Goal: Information Seeking & Learning: Learn about a topic

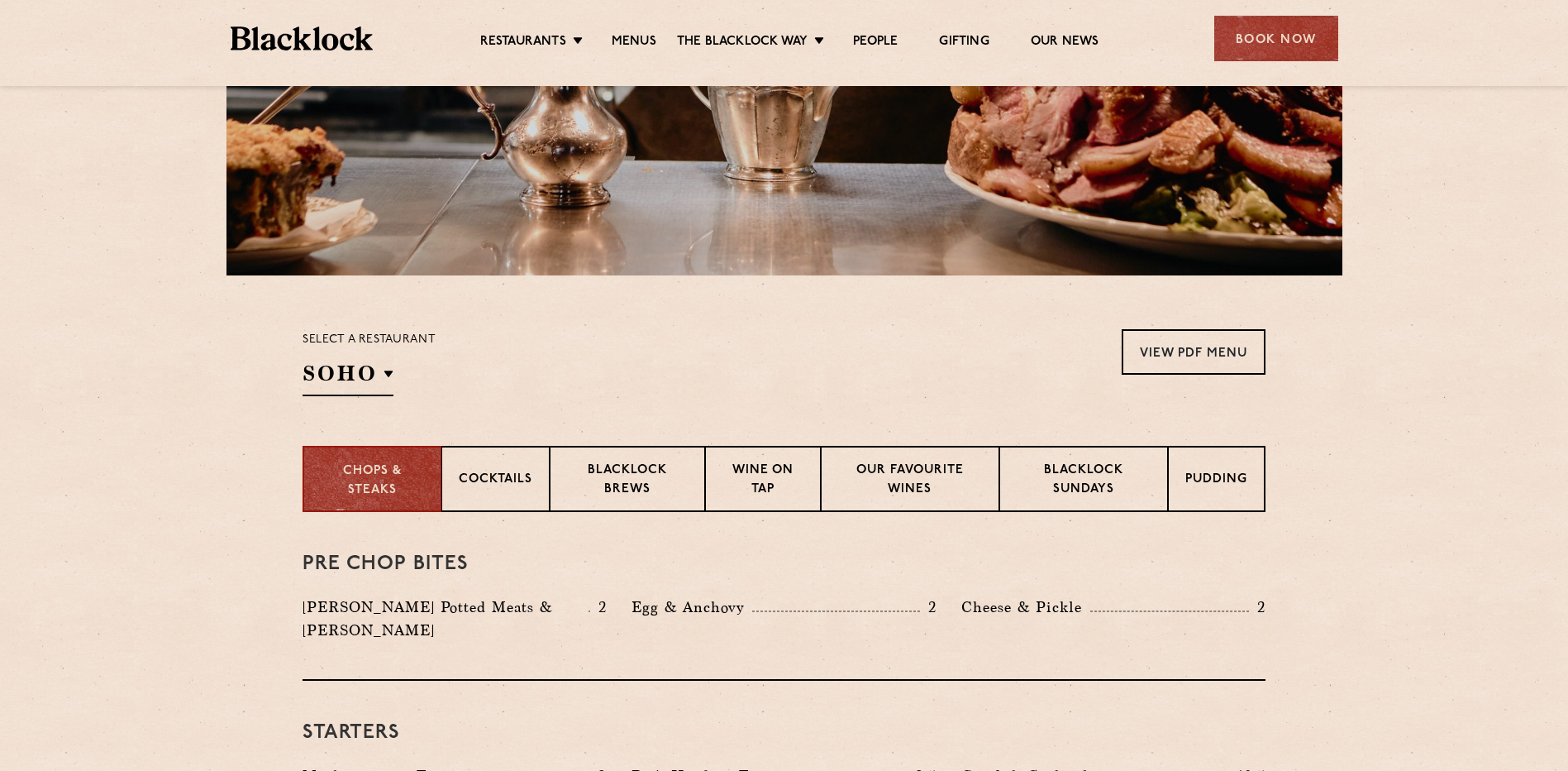
scroll to position [413, 0]
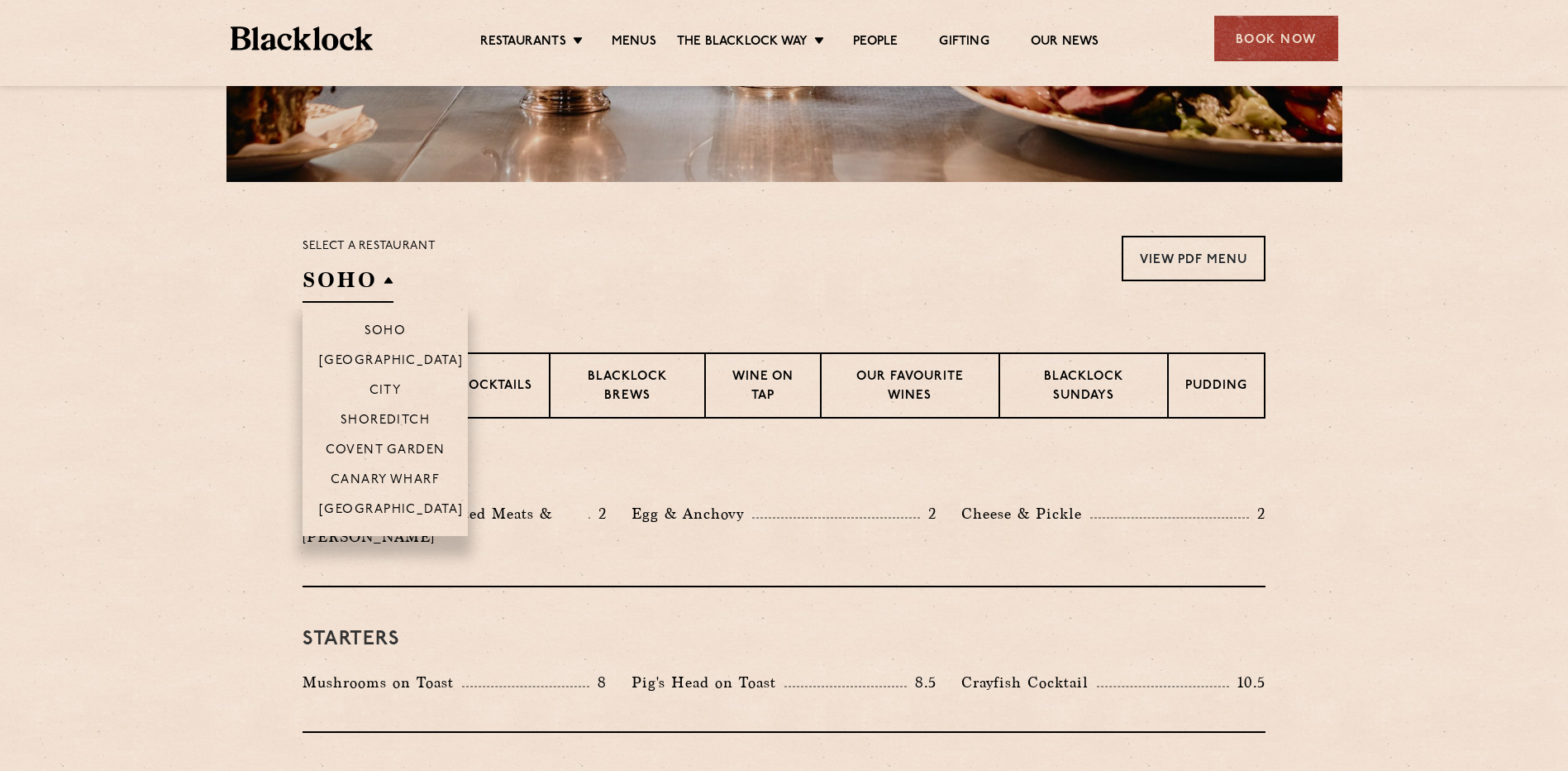
click at [390, 284] on h2 "SOHO" at bounding box center [348, 284] width 91 height 37
click at [388, 503] on p "[GEOGRAPHIC_DATA]" at bounding box center [391, 511] width 144 height 16
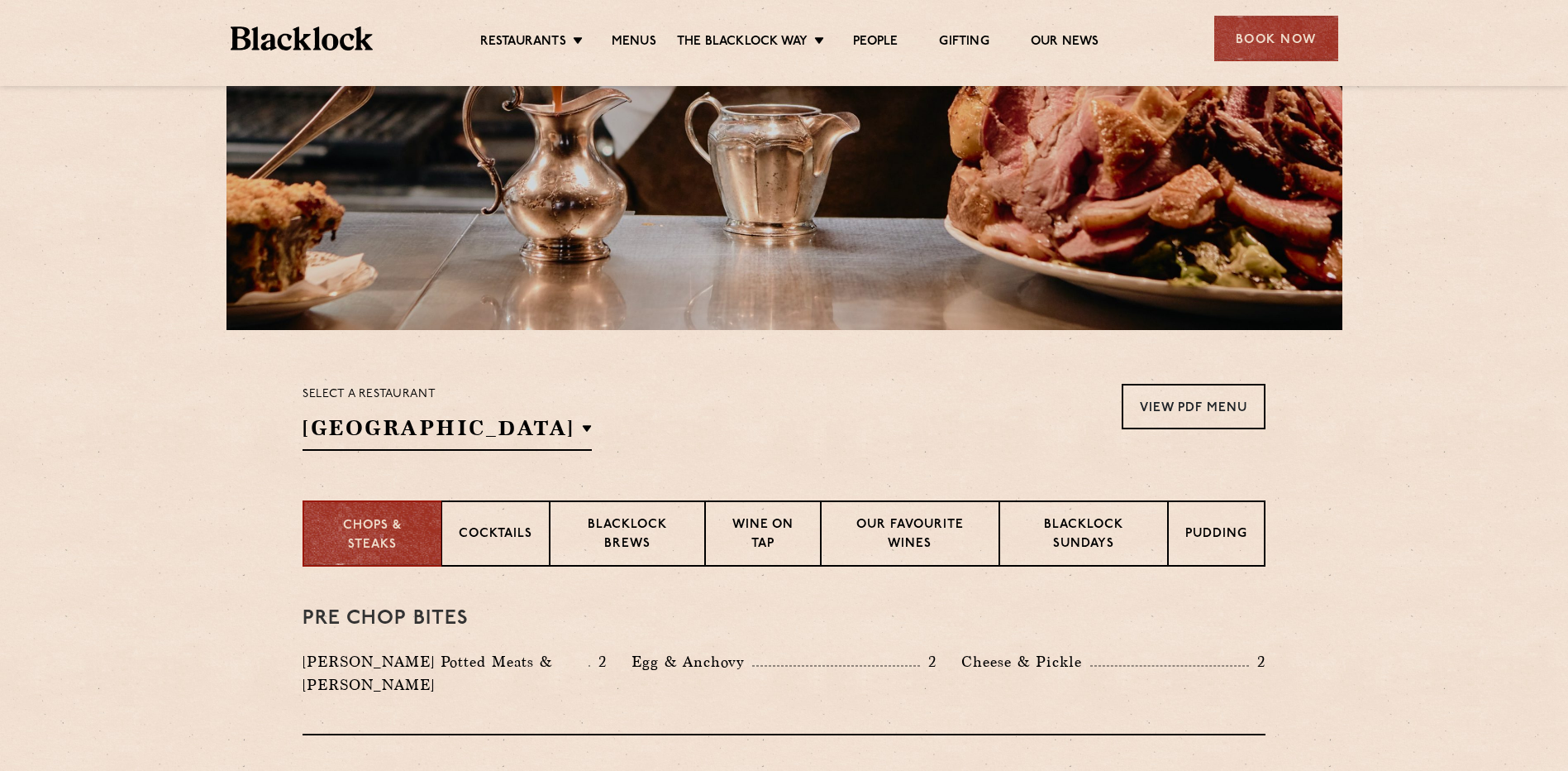
scroll to position [263, 0]
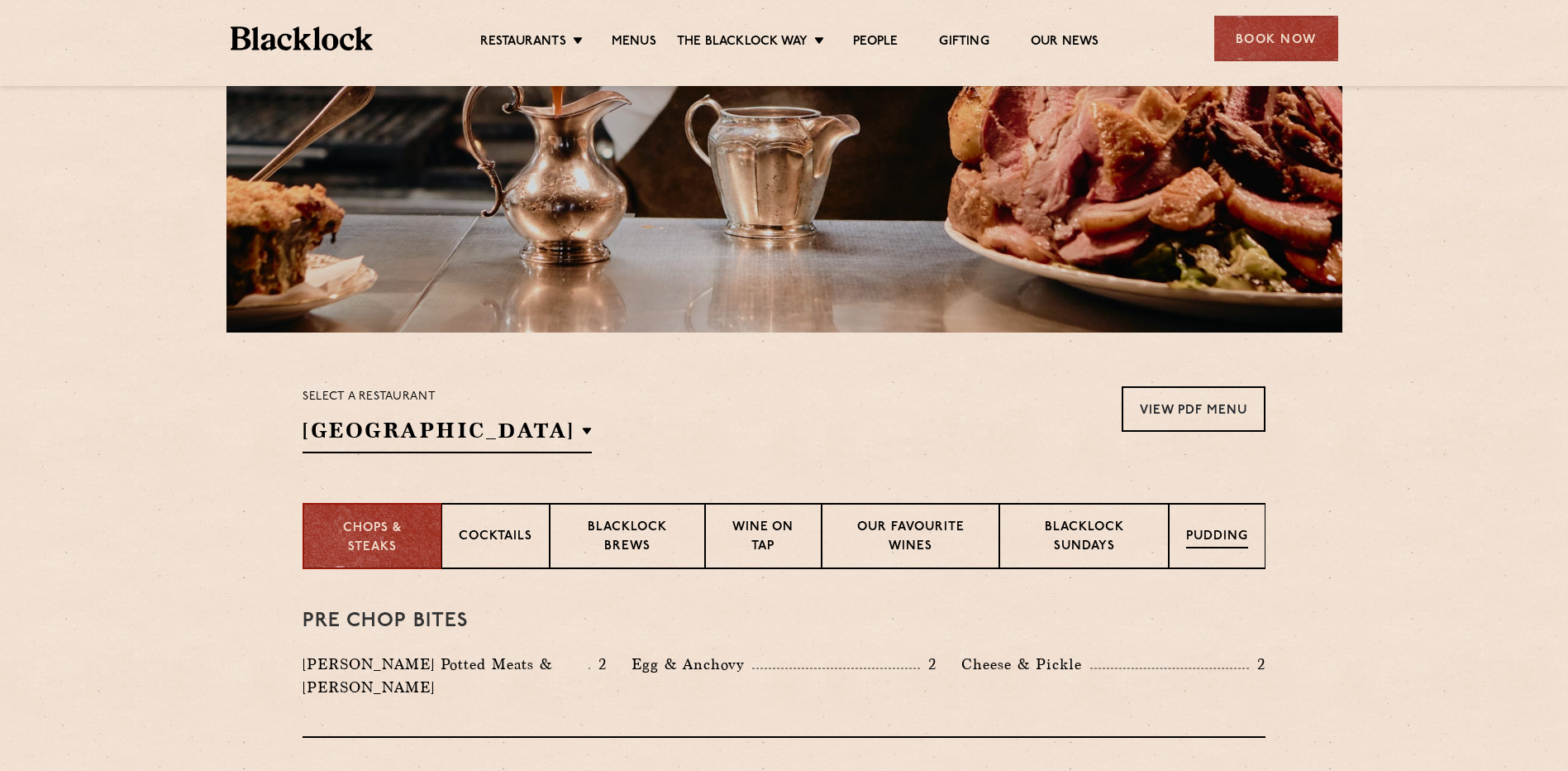
click at [1234, 529] on p "Pudding" at bounding box center [1217, 539] width 62 height 21
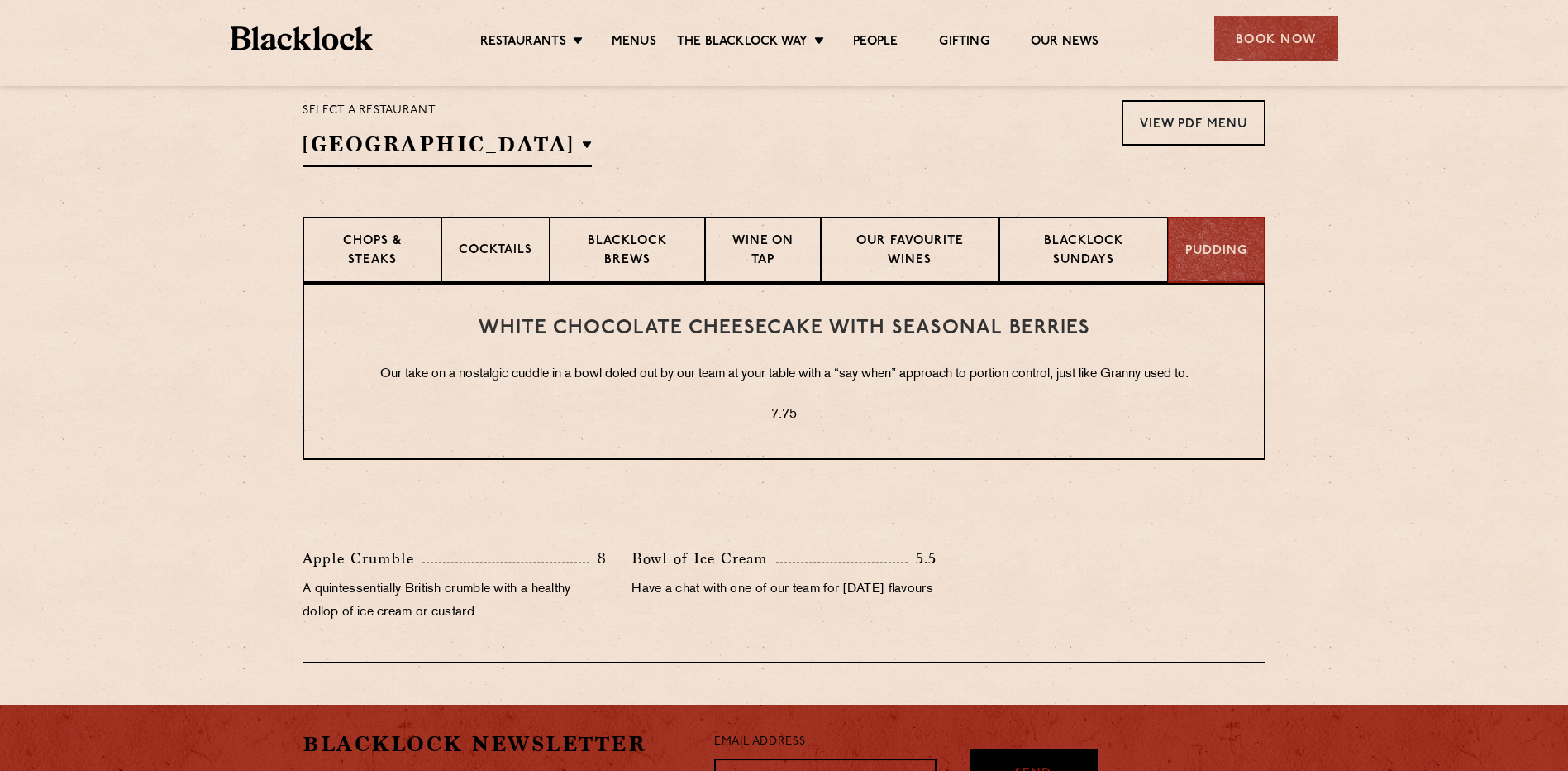
scroll to position [511, 0]
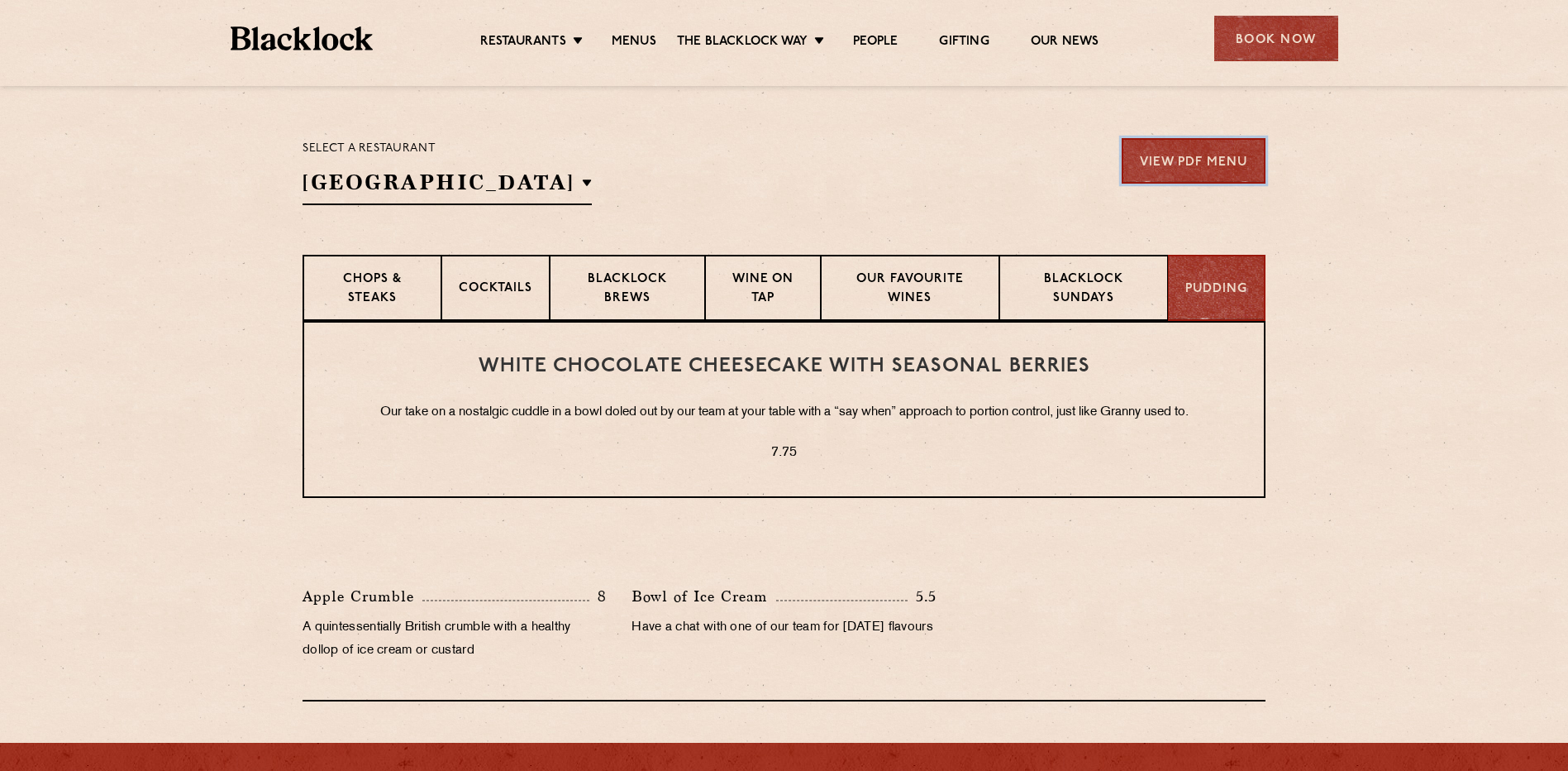
click at [1200, 156] on link "View PDF Menu" at bounding box center [1193, 161] width 143 height 46
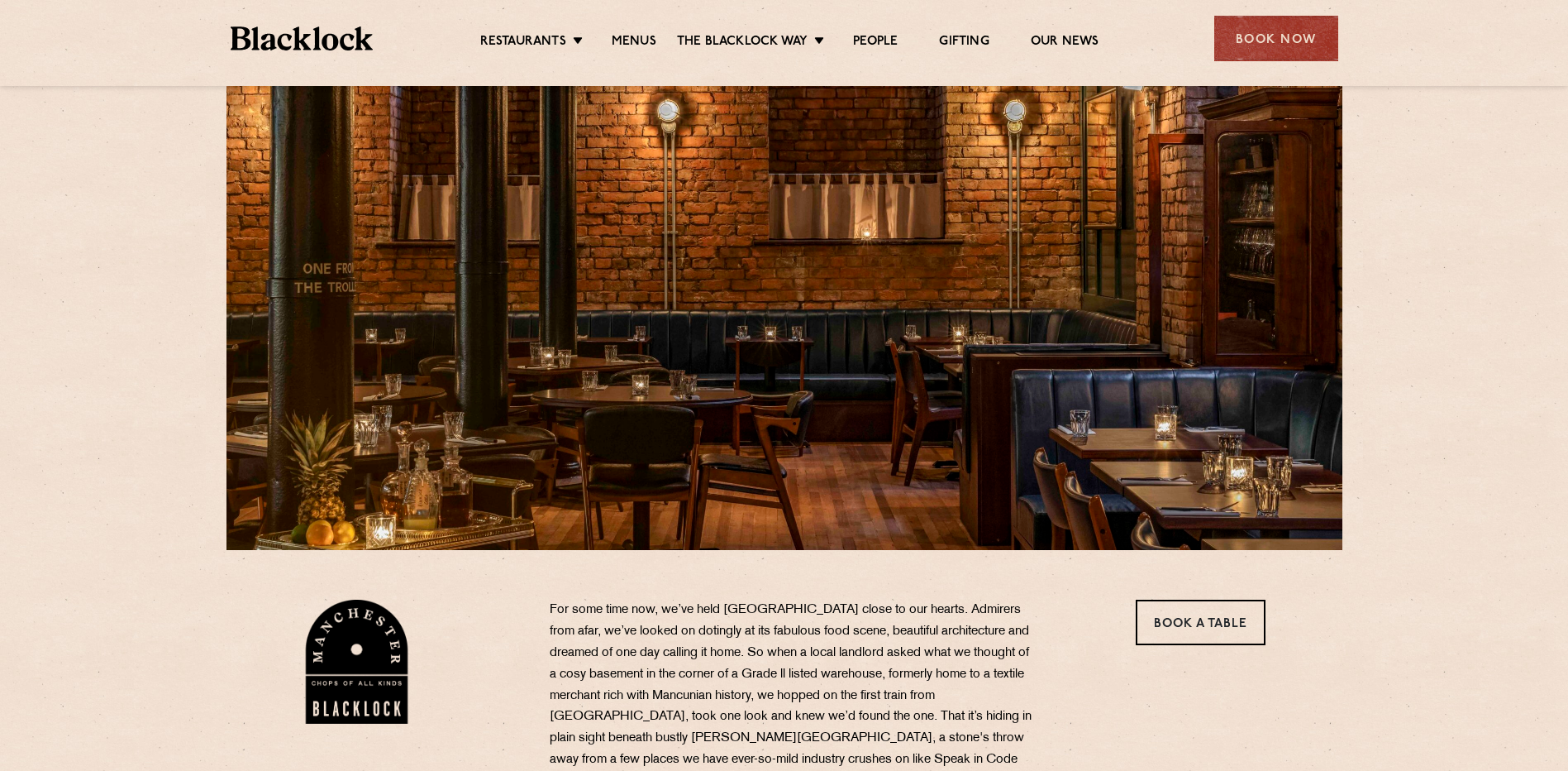
scroll to position [82, 0]
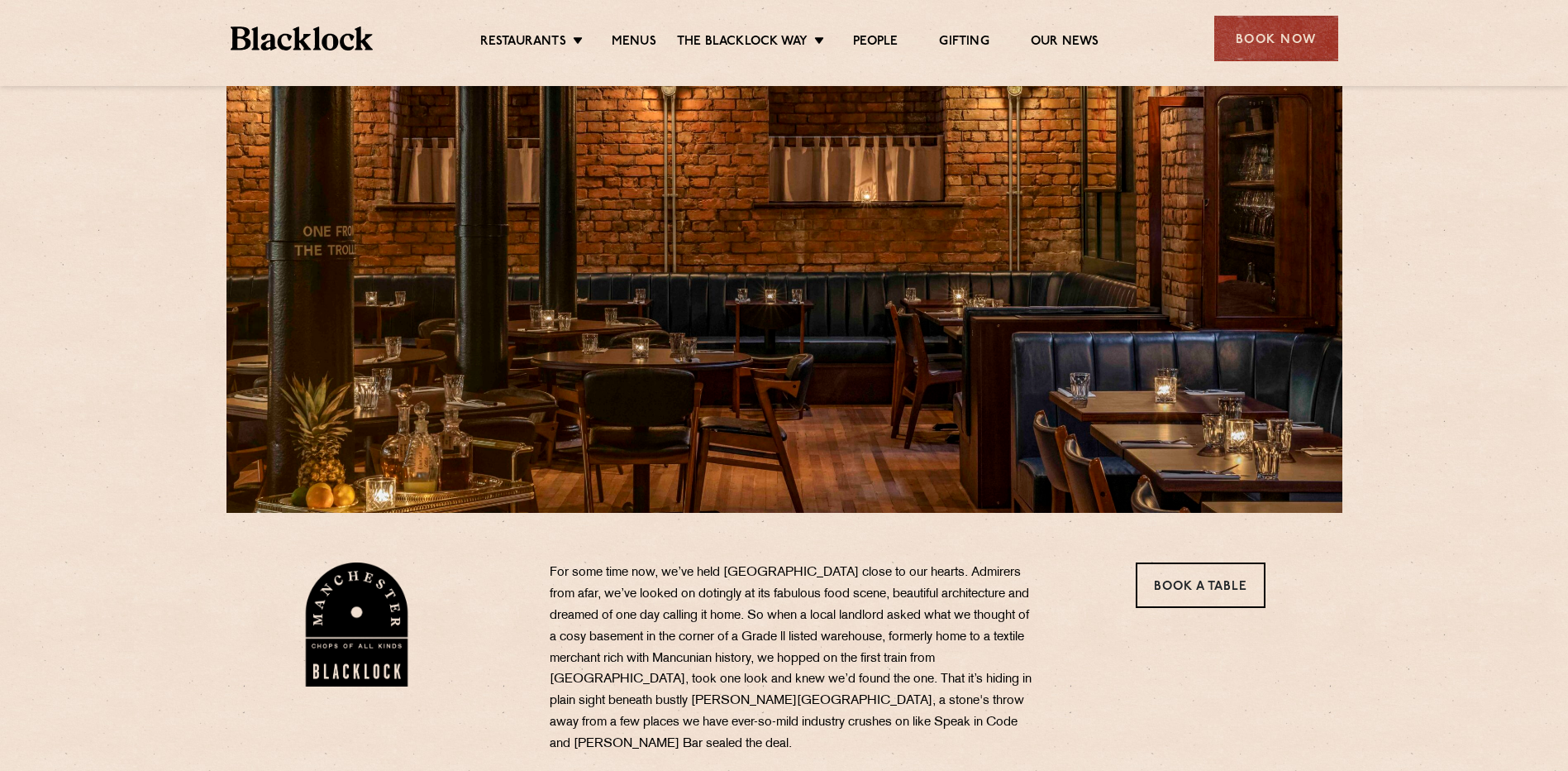
click at [621, 23] on div "Restaurants Soho City Shoreditch Covent Garden Canary Wharf Manchester Birmingh…" at bounding box center [784, 36] width 1158 height 74
click at [628, 38] on link "Menus" at bounding box center [634, 42] width 45 height 18
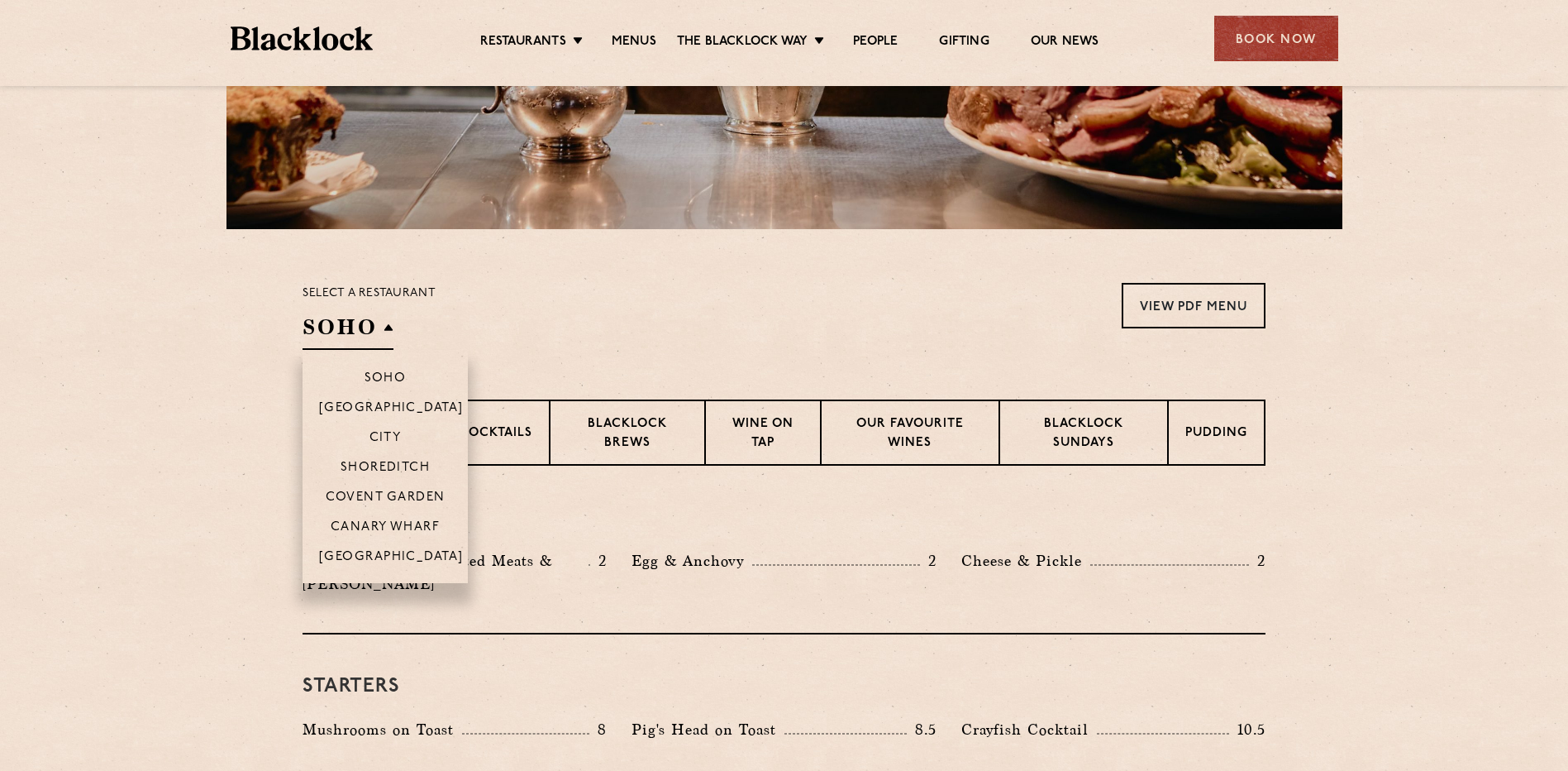
scroll to position [413, 0]
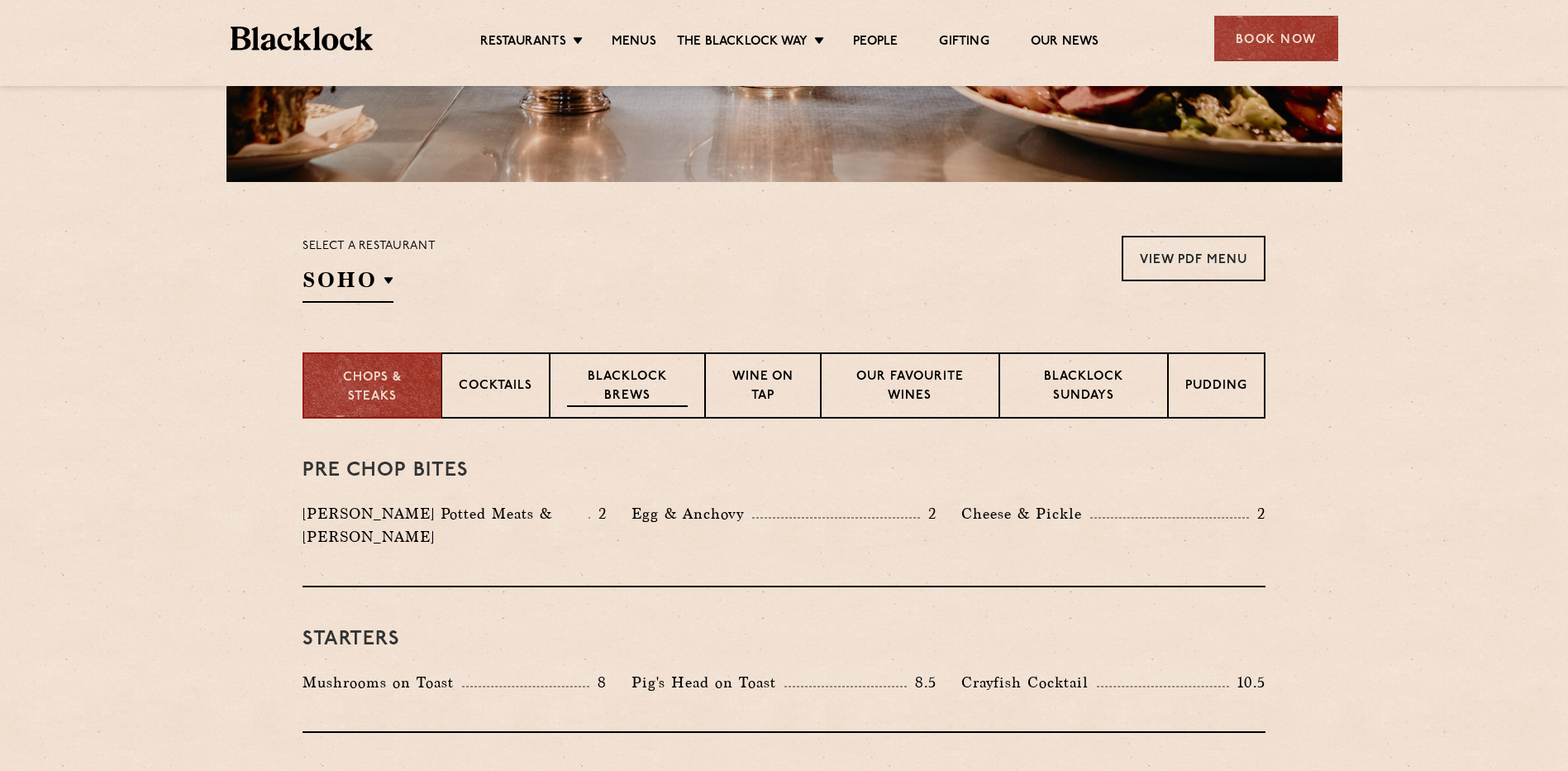
click at [621, 395] on p "Blacklock Brews" at bounding box center [627, 387] width 120 height 39
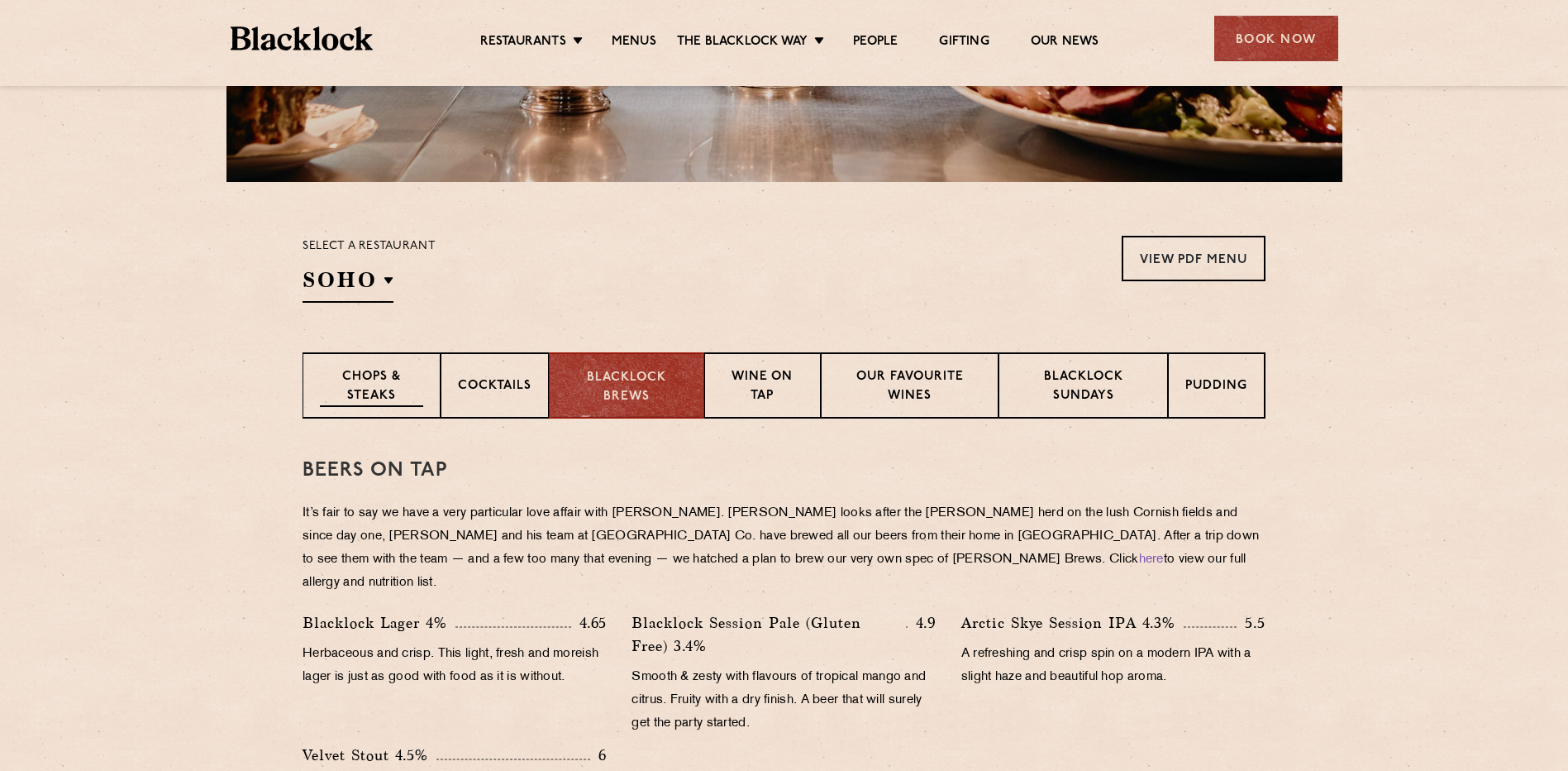
click at [399, 371] on p "Chops & Steaks" at bounding box center [372, 387] width 103 height 39
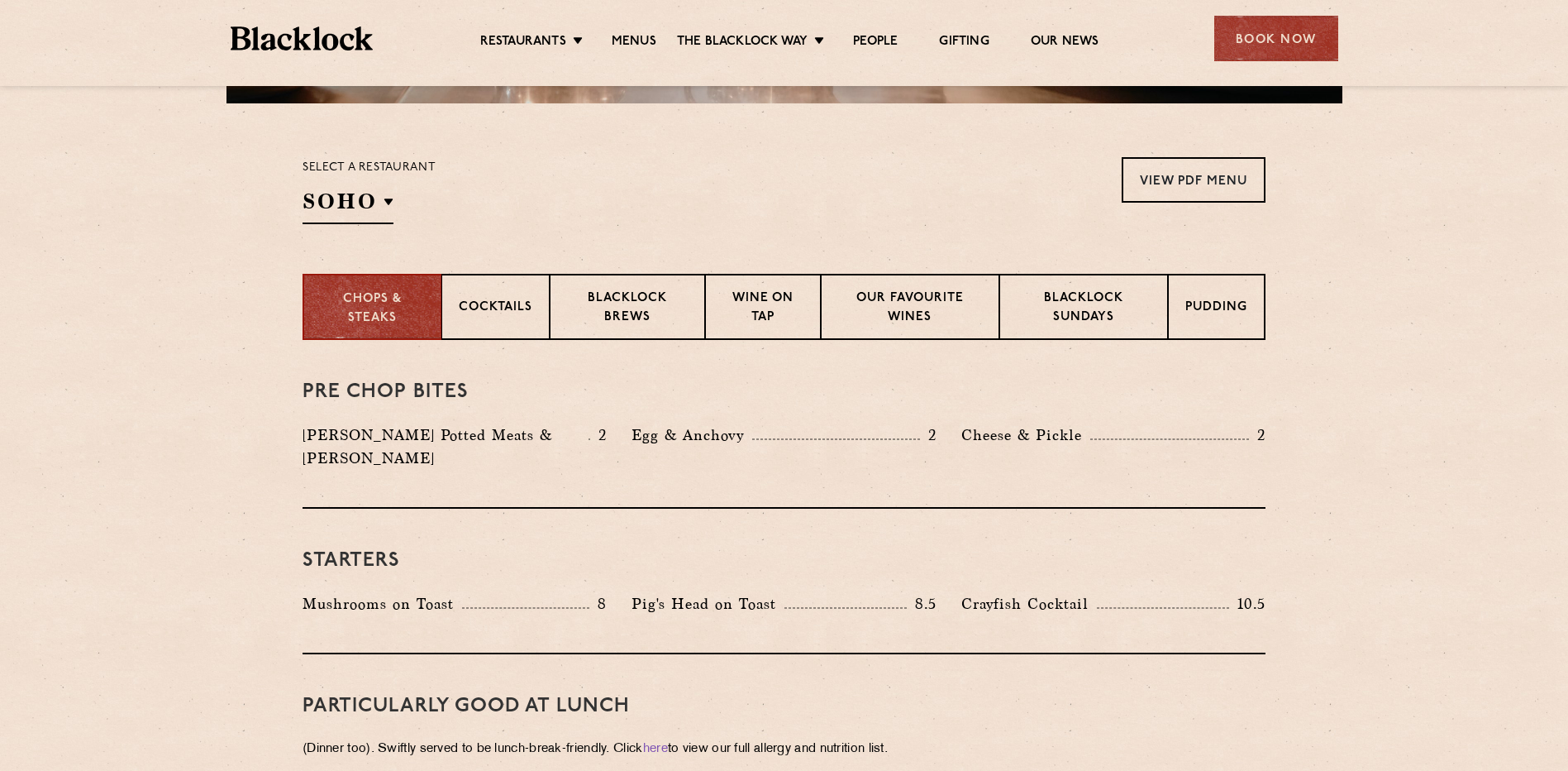
scroll to position [496, 0]
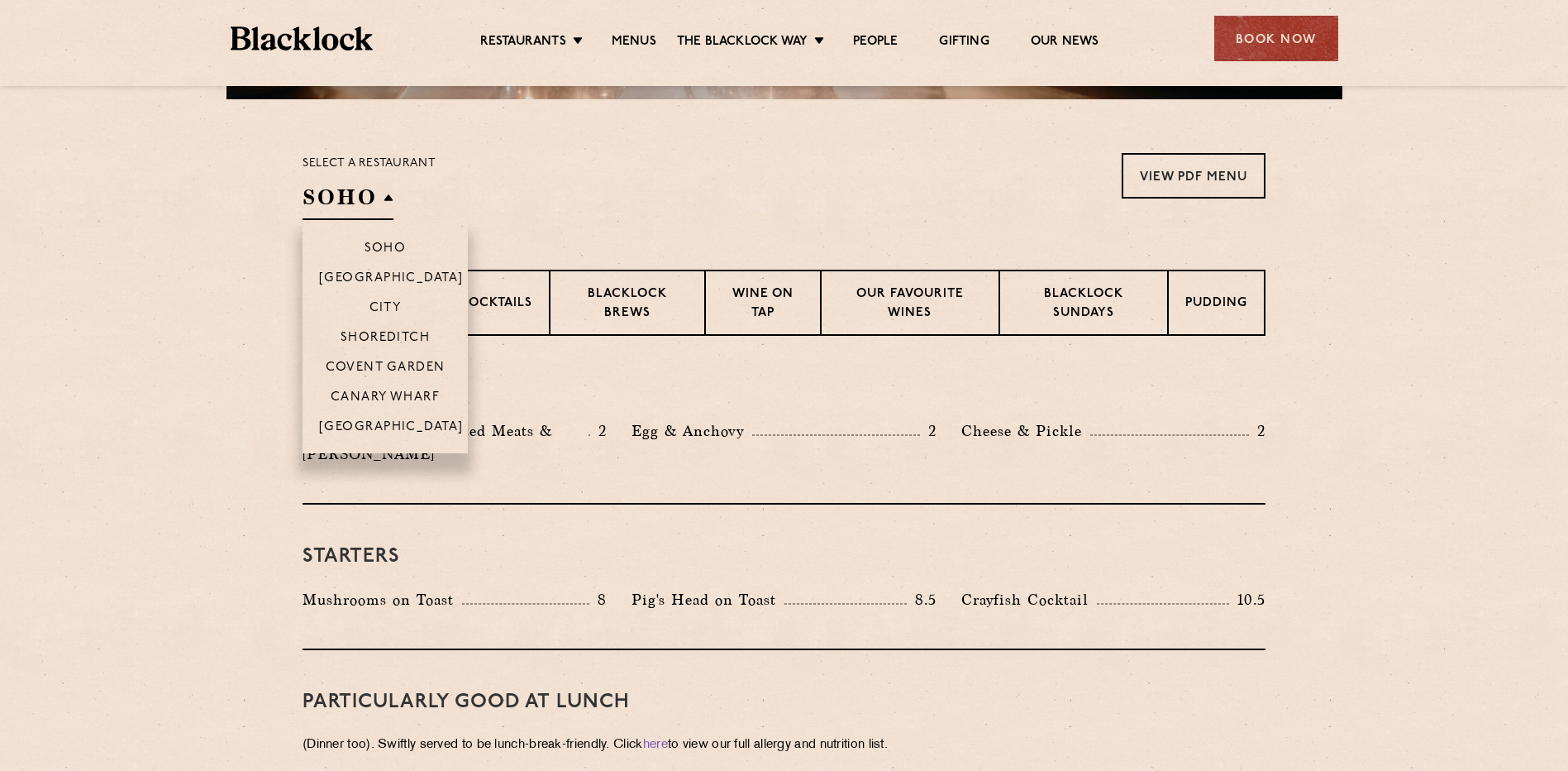
click at [387, 187] on h2 "SOHO" at bounding box center [348, 201] width 91 height 37
click at [402, 425] on p "[GEOGRAPHIC_DATA]" at bounding box center [391, 428] width 144 height 16
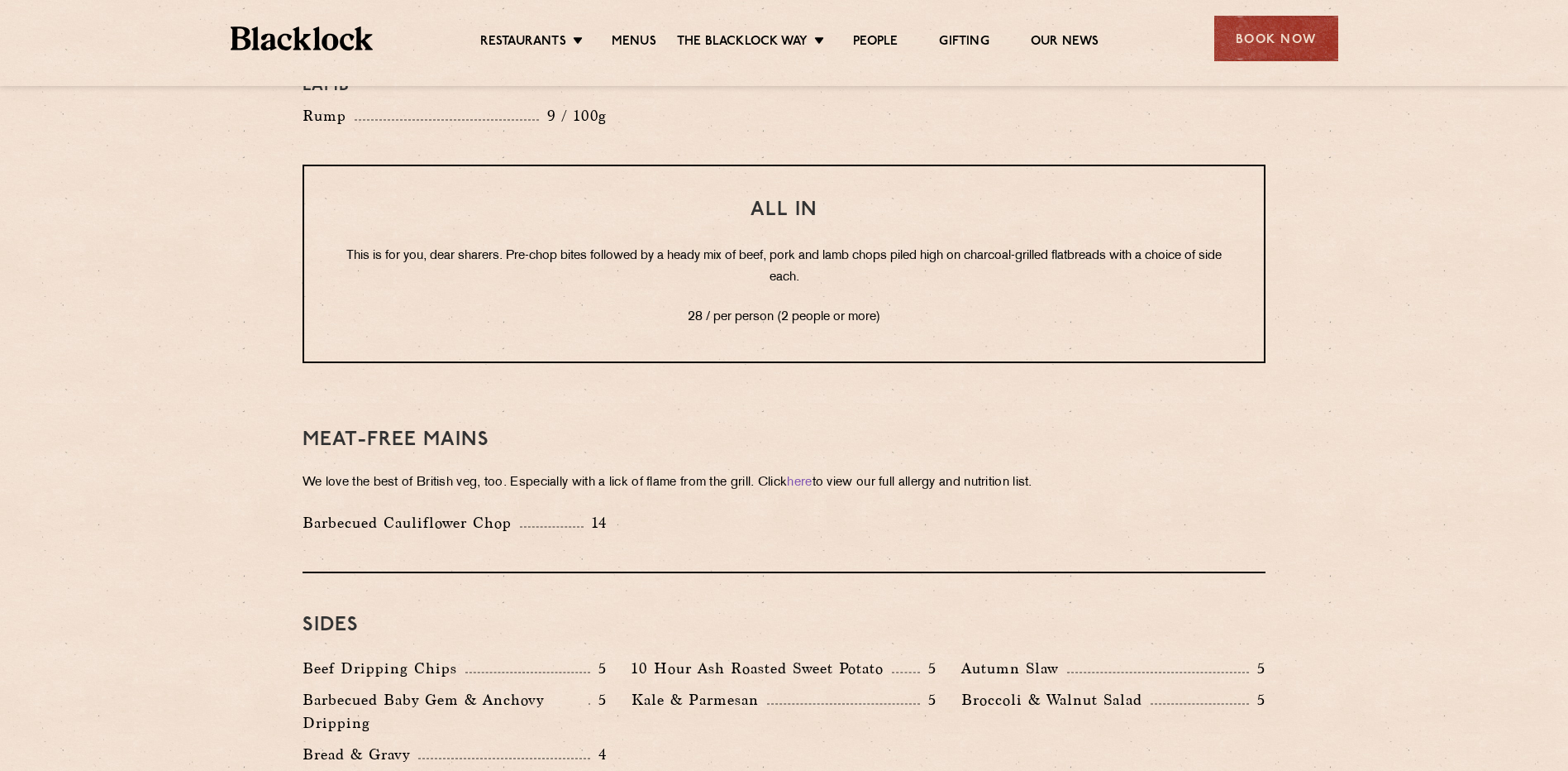
scroll to position [2150, 0]
